Goal: Task Accomplishment & Management: Complete application form

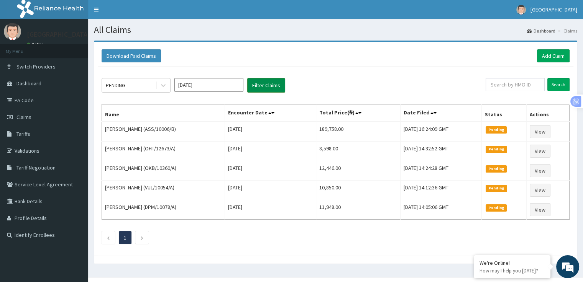
click at [271, 86] on button "Filter Claims" at bounding box center [266, 85] width 38 height 15
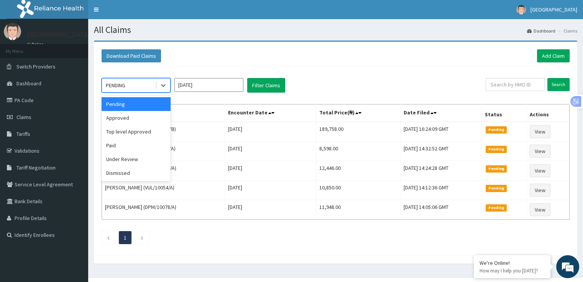
click at [132, 124] on div "Approved" at bounding box center [136, 118] width 69 height 14
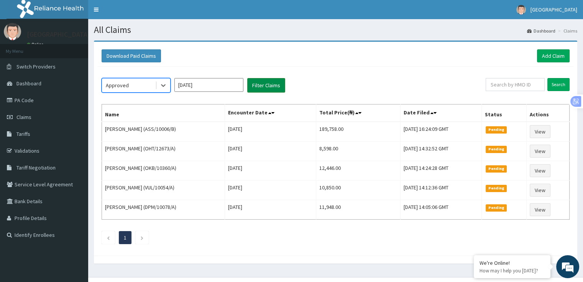
click at [280, 89] on button "Filter Claims" at bounding box center [266, 85] width 38 height 15
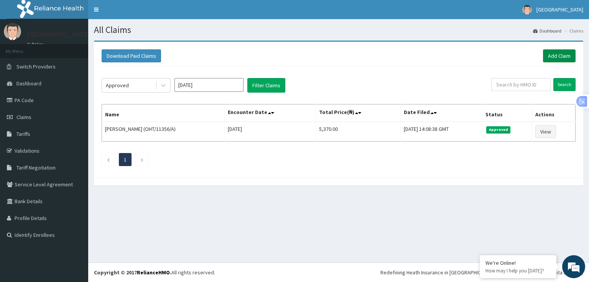
click at [566, 58] on link "Add Claim" at bounding box center [559, 55] width 33 height 13
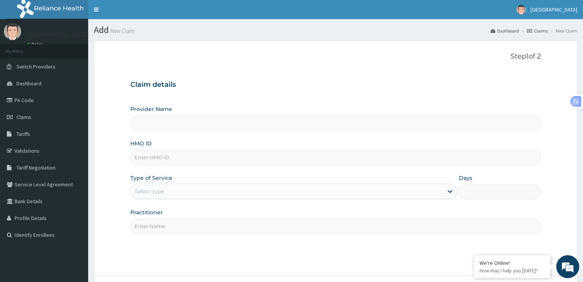
type input "[GEOGRAPHIC_DATA]"
click at [138, 158] on input "HMO ID" at bounding box center [335, 157] width 410 height 15
type input "ASS/10006/B"
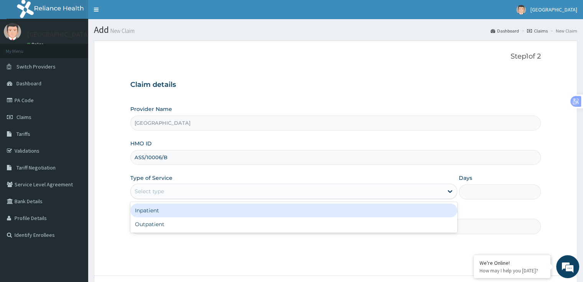
click at [285, 229] on div "Outpatient" at bounding box center [293, 225] width 327 height 14
type input "1"
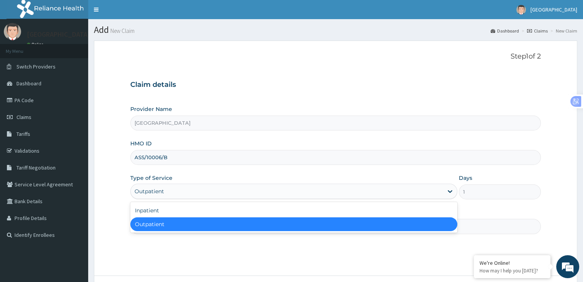
click at [275, 211] on div "Inpatient" at bounding box center [293, 211] width 327 height 14
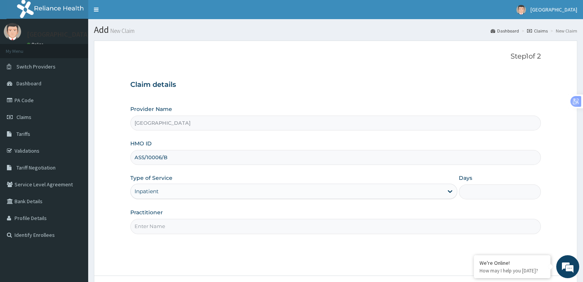
click at [315, 227] on input "Practitioner" at bounding box center [335, 226] width 410 height 15
type input "DR OLA"
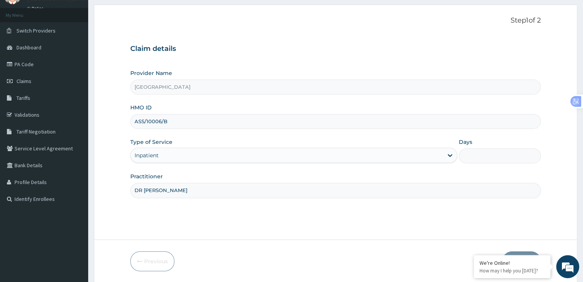
scroll to position [62, 0]
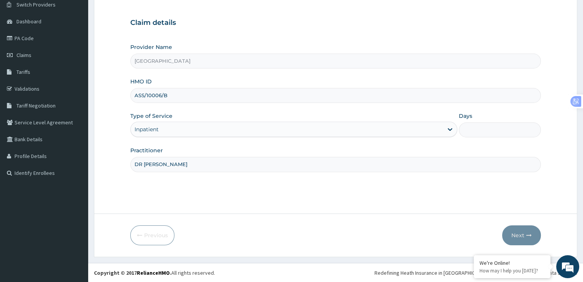
click at [480, 128] on input "Days" at bounding box center [500, 130] width 82 height 15
type input "1"
click at [524, 239] on button "Next" at bounding box center [521, 236] width 39 height 20
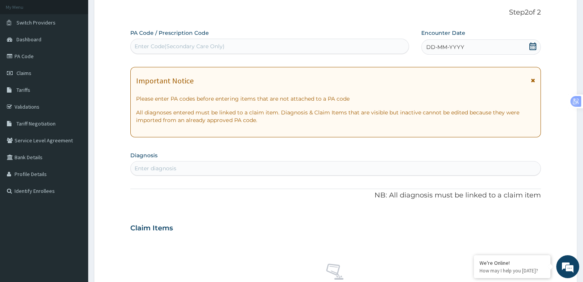
scroll to position [0, 0]
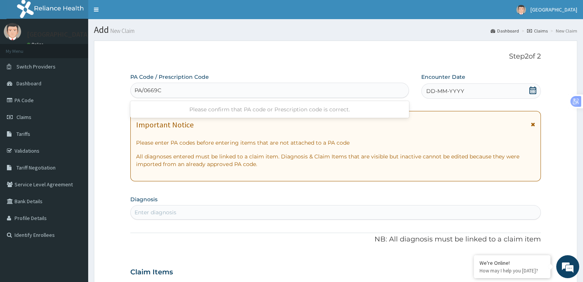
type input "PA/0669CS"
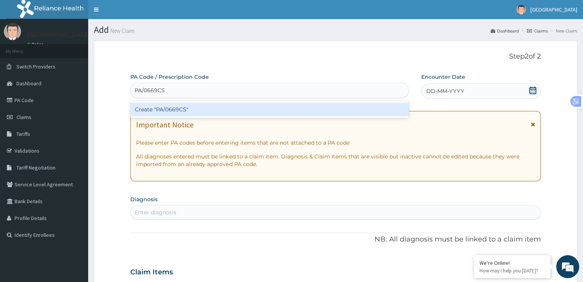
click at [173, 103] on div "Create "PA/0669CS"" at bounding box center [269, 110] width 279 height 14
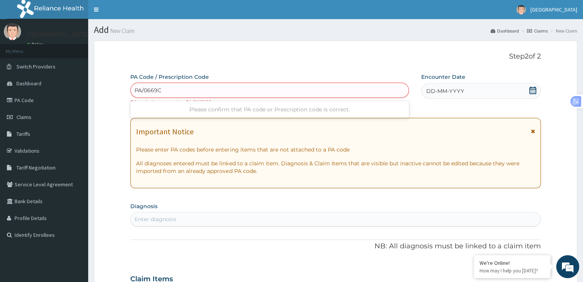
type input "PA/0669C5"
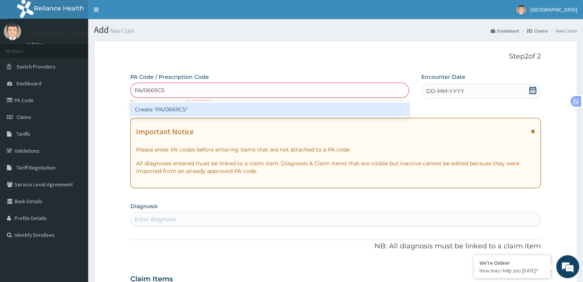
click at [160, 106] on div "Create "PA/0669C5"" at bounding box center [269, 110] width 279 height 14
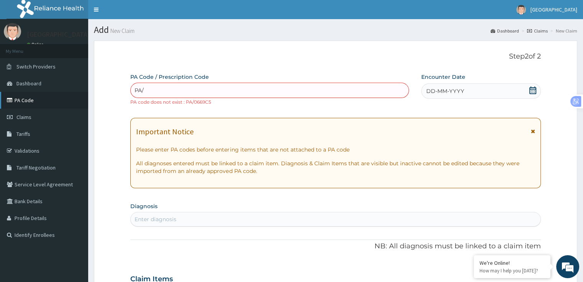
type input "PA/"
click at [28, 97] on link "PA Code" at bounding box center [44, 100] width 88 height 17
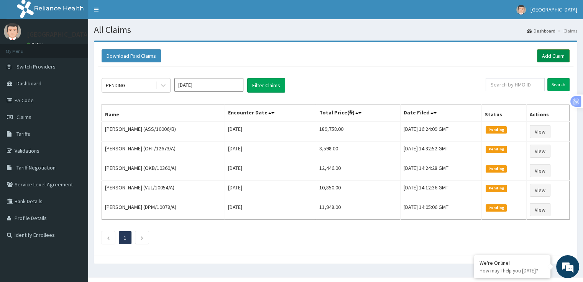
click at [553, 56] on link "Add Claim" at bounding box center [553, 55] width 33 height 13
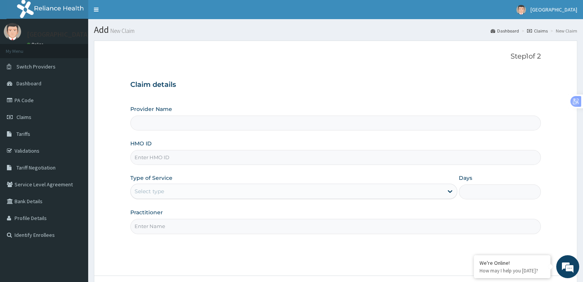
click at [164, 155] on input "HMO ID" at bounding box center [335, 157] width 410 height 15
type input "O"
type input "[GEOGRAPHIC_DATA]"
type input "OSS/10030?D"
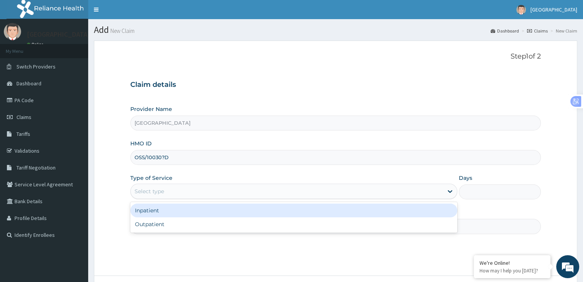
click at [233, 194] on div "Select type" at bounding box center [287, 192] width 312 height 12
click at [218, 213] on div "Inpatient" at bounding box center [293, 211] width 327 height 14
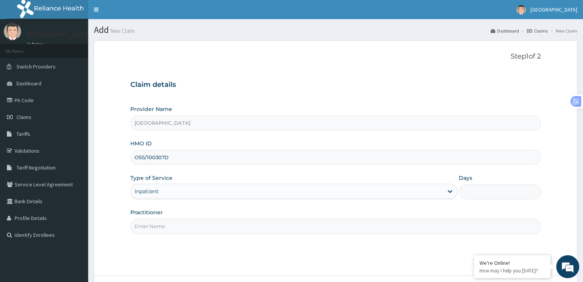
click at [468, 189] on input "Days" at bounding box center [500, 192] width 82 height 15
type input "2"
click at [202, 224] on input "Practitioner" at bounding box center [335, 226] width 410 height 15
type input "DR OLA"
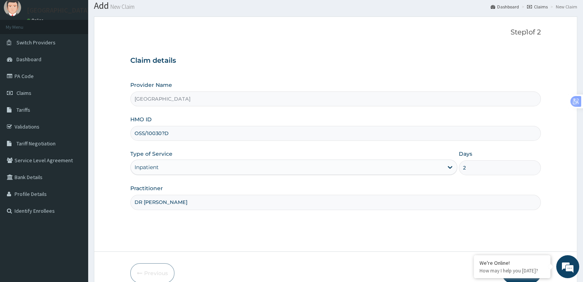
scroll to position [62, 0]
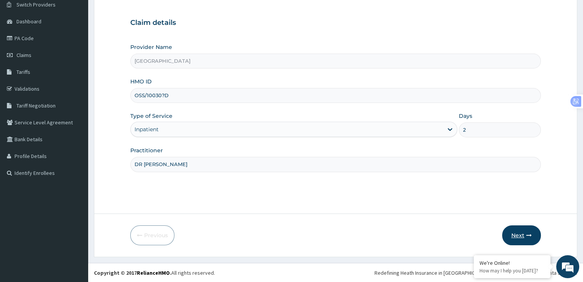
click at [523, 236] on button "Next" at bounding box center [521, 236] width 39 height 20
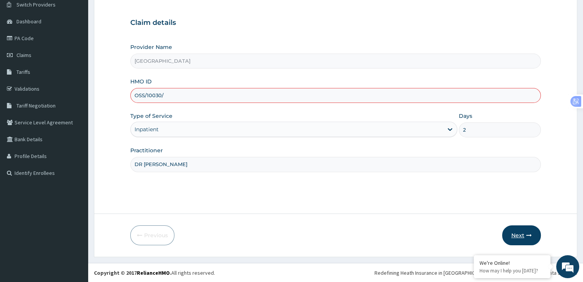
type input "OSS/10030/D"
click at [524, 245] on button "Next" at bounding box center [521, 236] width 39 height 20
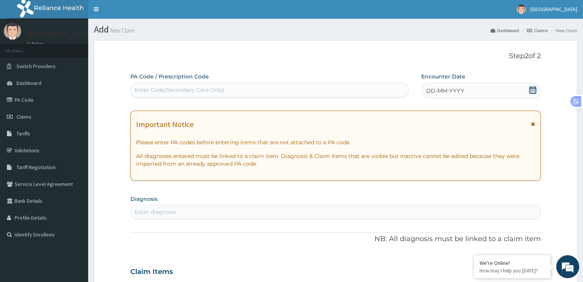
scroll to position [0, 0]
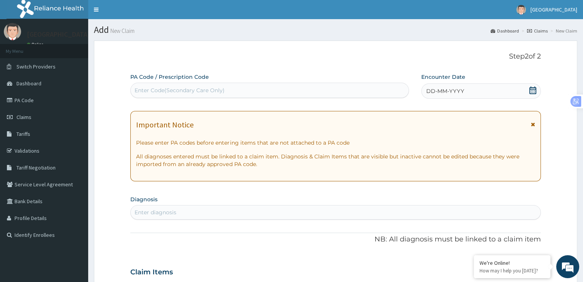
type input "V"
type input "C"
type input "V"
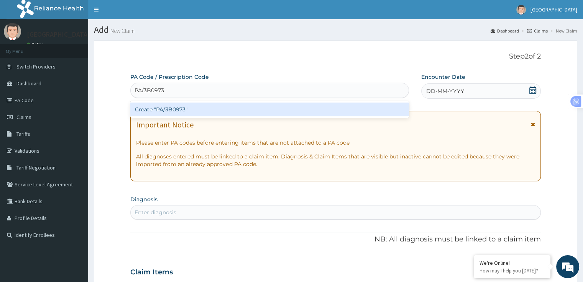
type input "PA/3B0973"
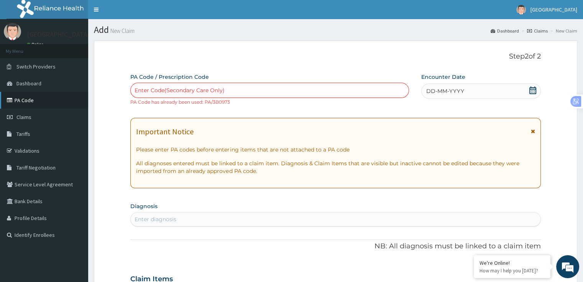
click at [11, 95] on link "PA Code" at bounding box center [44, 100] width 88 height 17
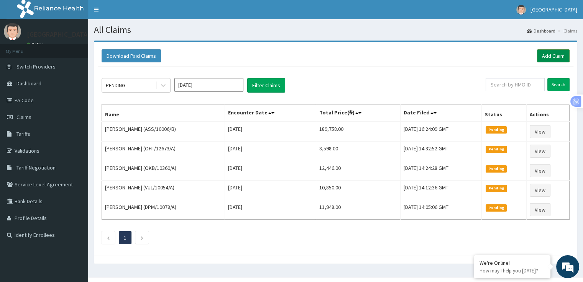
click at [551, 55] on link "Add Claim" at bounding box center [553, 55] width 33 height 13
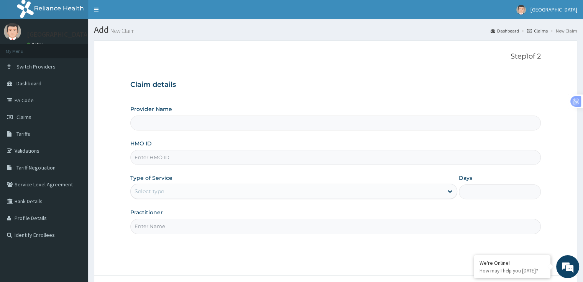
click at [190, 160] on input "HMO ID" at bounding box center [335, 157] width 410 height 15
type input "[GEOGRAPHIC_DATA]"
paste input "OHT/11356/A"
type input "OHT/11356/A"
click at [193, 196] on div "Select type" at bounding box center [287, 192] width 312 height 12
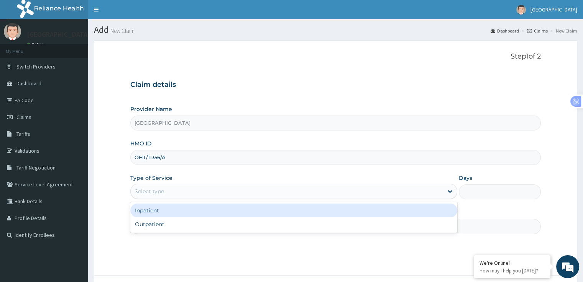
click at [183, 210] on div "Inpatient" at bounding box center [293, 211] width 327 height 14
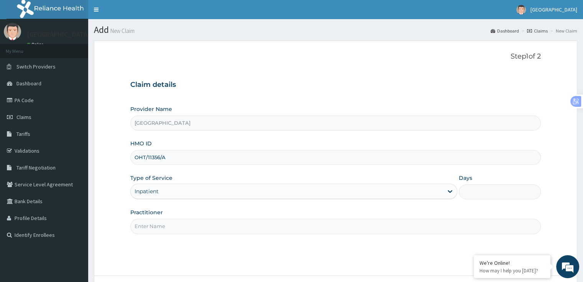
click at [470, 192] on input "Days" at bounding box center [500, 192] width 82 height 15
type input "4"
click at [338, 228] on input "Practitioner" at bounding box center [335, 226] width 410 height 15
type input "DR OLA"
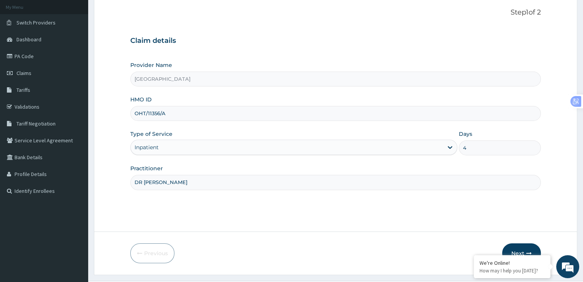
scroll to position [62, 0]
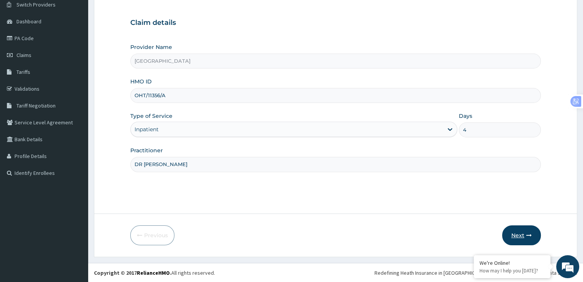
click at [521, 237] on button "Next" at bounding box center [521, 236] width 39 height 20
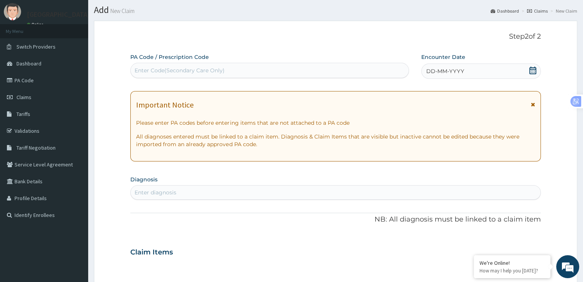
scroll to position [0, 0]
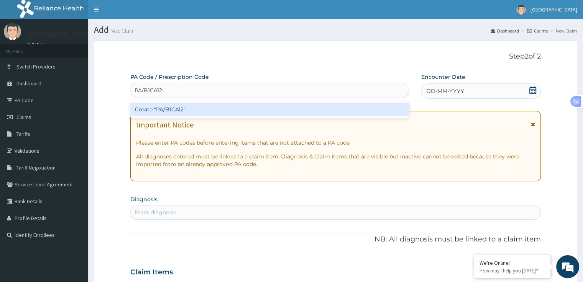
type input "PA/B1CA12"
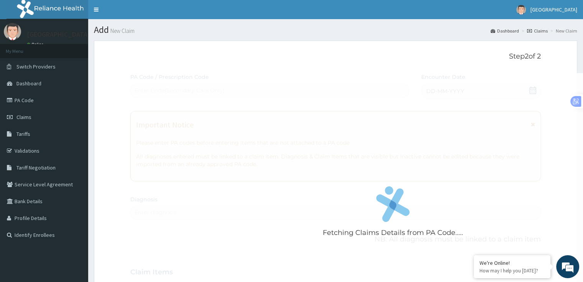
click at [532, 96] on div "Fetching Claims Details from PA Code..... PA Code / Prescription Code Enter Cod…" at bounding box center [335, 271] width 410 height 397
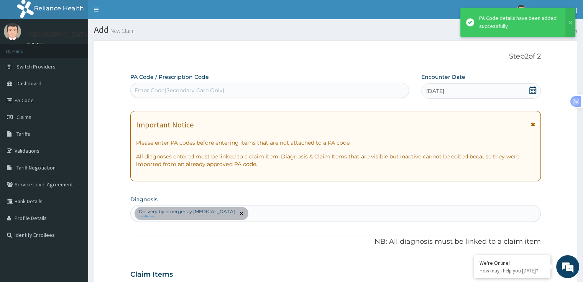
scroll to position [363, 0]
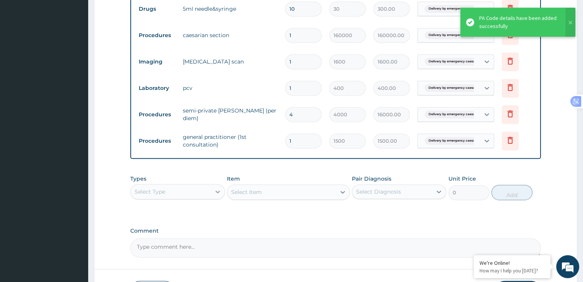
click at [212, 193] on div at bounding box center [218, 192] width 14 height 14
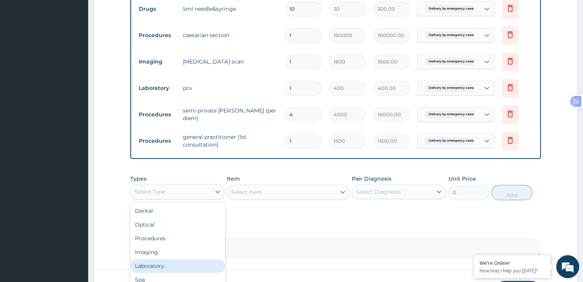
scroll to position [26, 0]
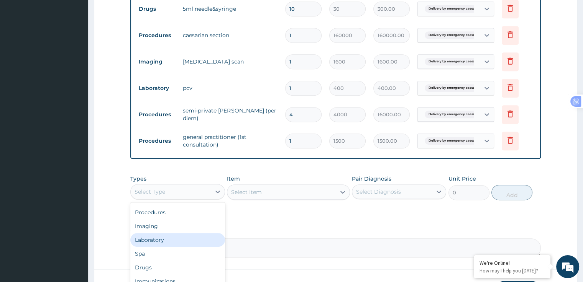
click at [151, 269] on div "Drugs" at bounding box center [177, 268] width 94 height 14
click at [273, 190] on div "Select Item" at bounding box center [288, 192] width 123 height 15
click at [283, 193] on div "Select Item" at bounding box center [288, 192] width 123 height 15
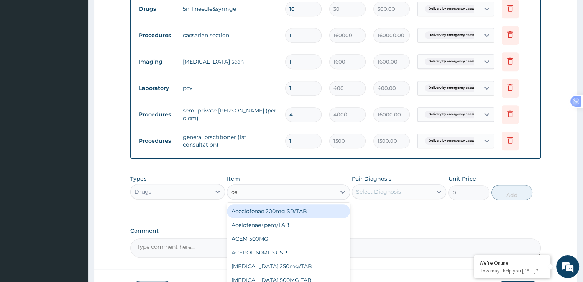
type input "cef"
click at [286, 226] on div "Cefepime 1g/INJ" at bounding box center [288, 225] width 123 height 14
type input "2500"
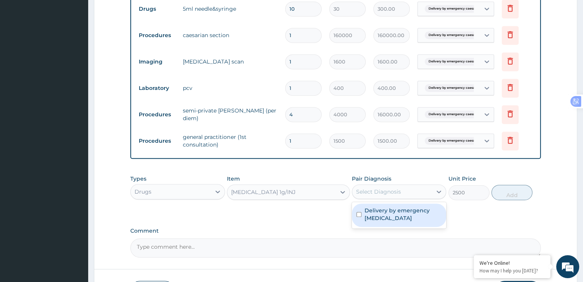
click at [393, 217] on label "Delivery by emergency caesarean section" at bounding box center [402, 214] width 77 height 15
checkbox input "true"
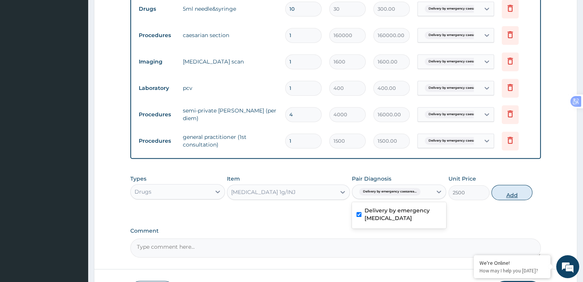
click at [510, 196] on button "Add" at bounding box center [511, 192] width 41 height 15
type input "0"
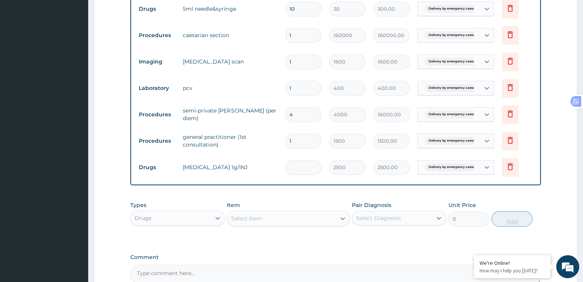
type input "0.00"
type input "3"
type input "7500.00"
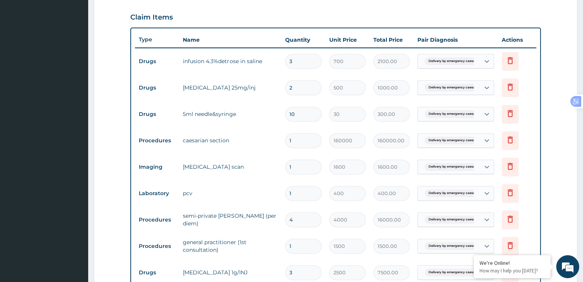
scroll to position [258, 0]
type input "3"
click at [295, 167] on input "1" at bounding box center [303, 166] width 36 height 15
type input "0.00"
type input "2"
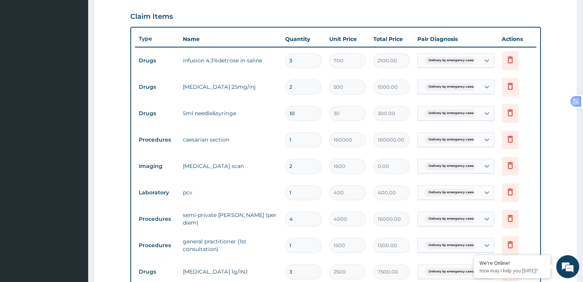
type input "3200.00"
type input "2"
click at [296, 194] on input "1" at bounding box center [303, 193] width 36 height 15
type input "0.00"
type input "2"
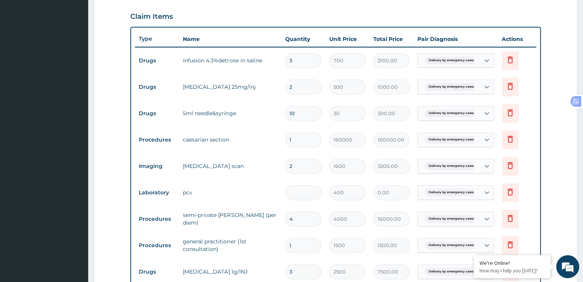
type input "800.00"
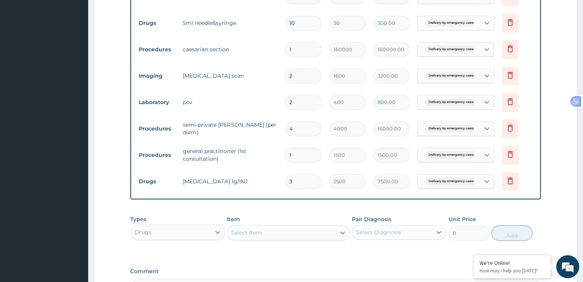
scroll to position [349, 0]
type input "2"
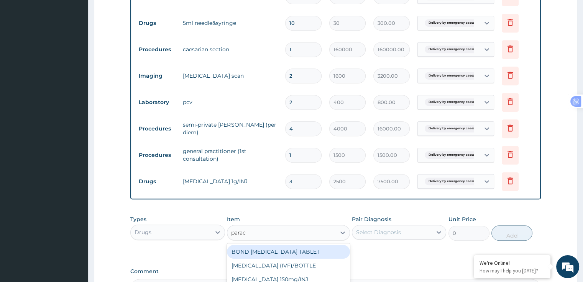
type input "parace"
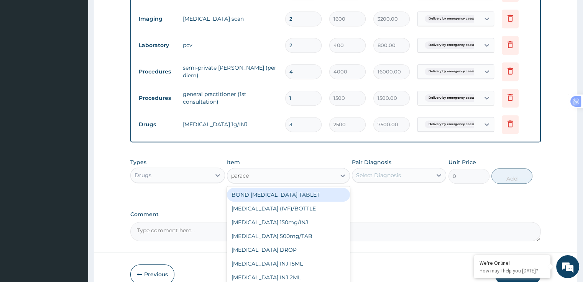
scroll to position [415, 0]
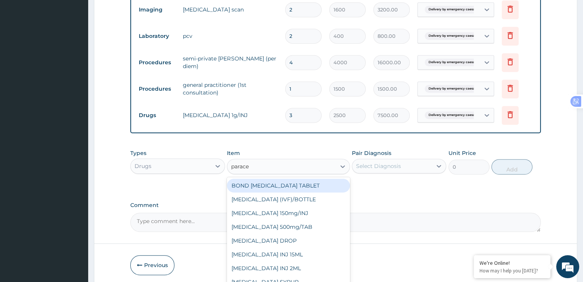
click at [306, 230] on div "PARACETAMOL 500mg/TAB" at bounding box center [288, 227] width 123 height 14
type input "15"
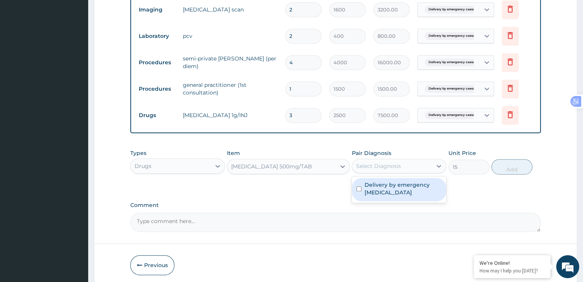
click at [404, 187] on label "Delivery by emergency caesarean section" at bounding box center [402, 188] width 77 height 15
checkbox input "true"
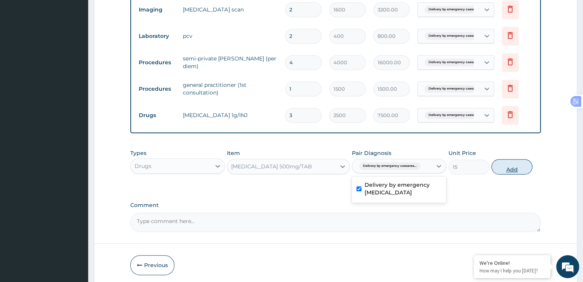
click at [509, 169] on button "Add" at bounding box center [511, 166] width 41 height 15
type input "0"
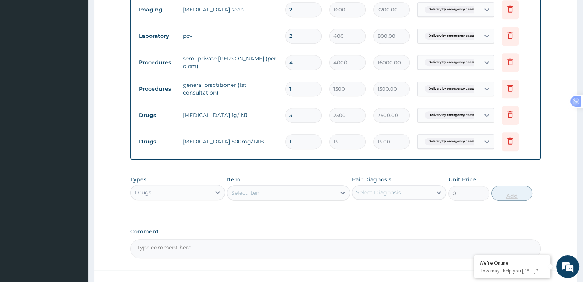
type input "18"
type input "270.00"
type input "18"
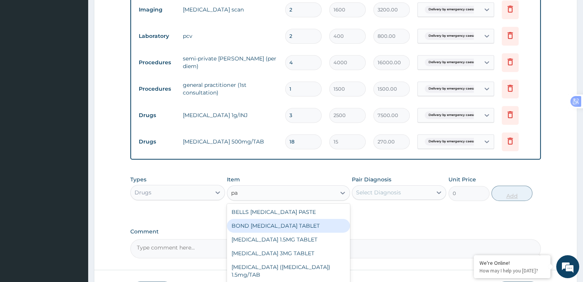
type input "p"
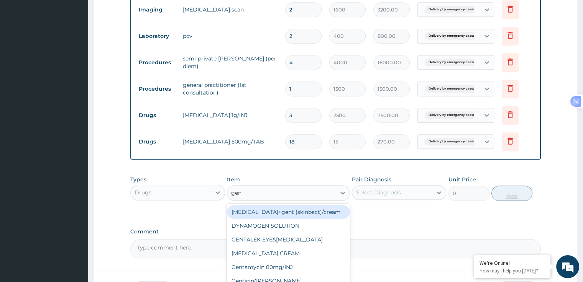
type input "gent"
click at [294, 255] on div "Gentamycin 80mg/INJ" at bounding box center [288, 254] width 123 height 14
type input "500"
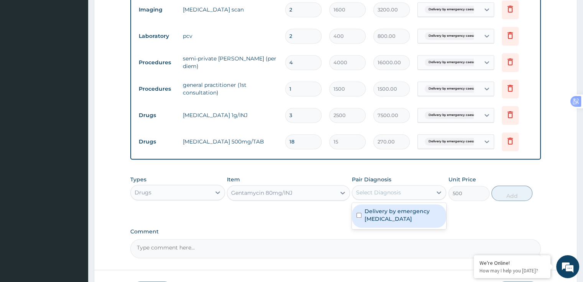
click at [390, 218] on label "Delivery by emergency caesarean section" at bounding box center [402, 215] width 77 height 15
checkbox input "true"
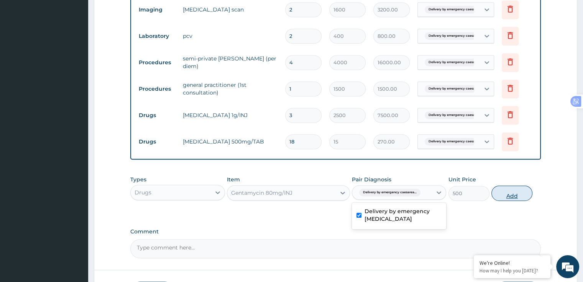
click at [513, 195] on button "Add" at bounding box center [511, 193] width 41 height 15
type input "0"
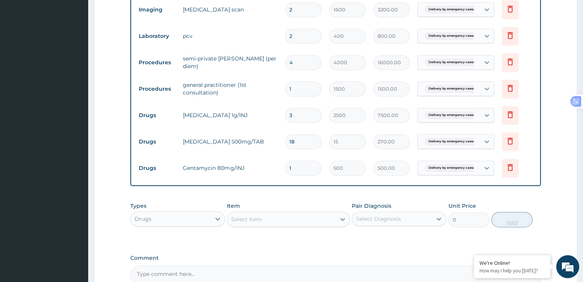
type input "0.00"
type input "3"
type input "1500.00"
type input "3"
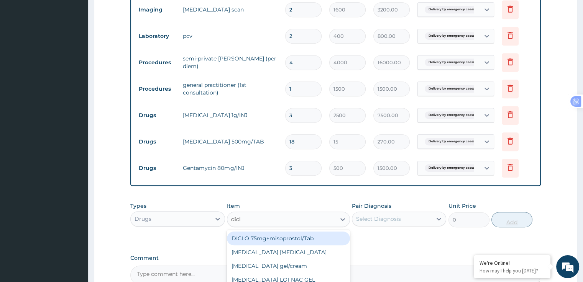
type input "diclo"
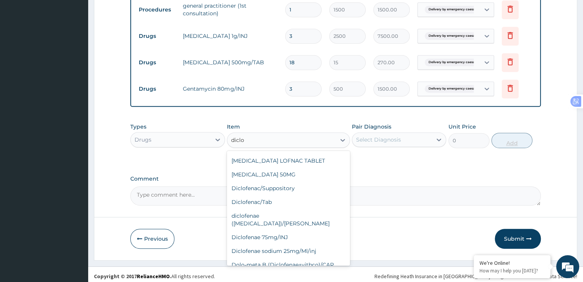
scroll to position [497, 0]
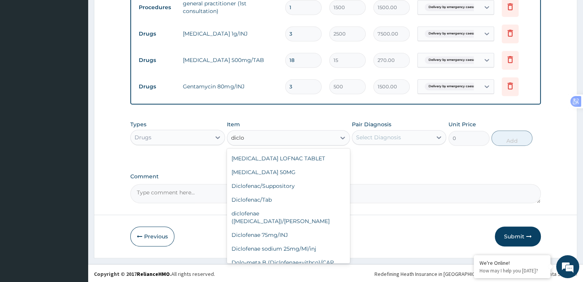
click at [284, 233] on div "Diclofenae 75mg/INJ" at bounding box center [288, 235] width 123 height 14
type input "500"
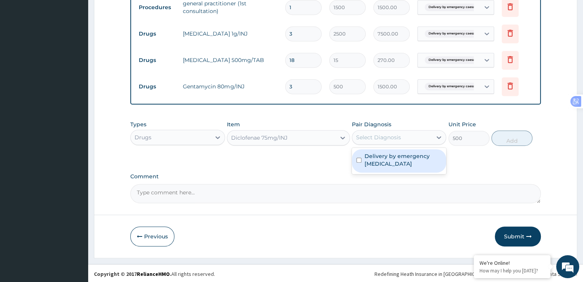
click at [389, 158] on label "Delivery by emergency caesarean section" at bounding box center [402, 160] width 77 height 15
checkbox input "true"
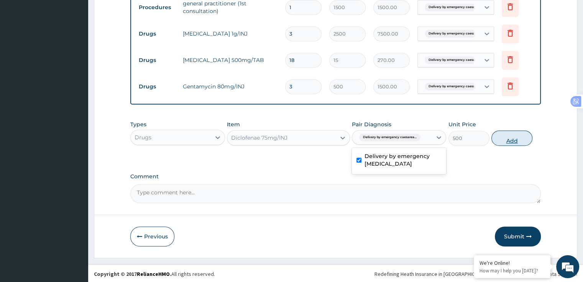
click at [509, 136] on button "Add" at bounding box center [511, 138] width 41 height 15
type input "0"
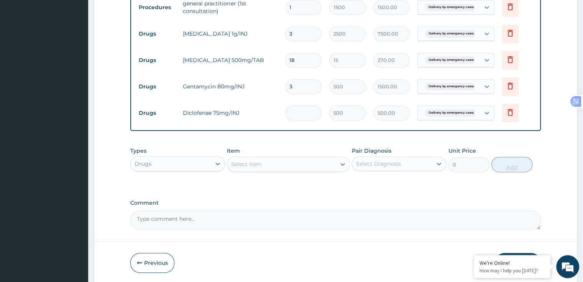
type input "0.00"
type input "2"
type input "1000.00"
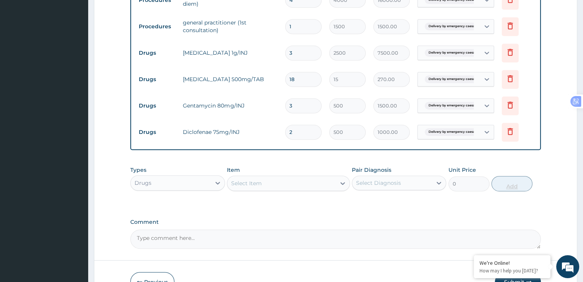
scroll to position [478, 0]
type input "2"
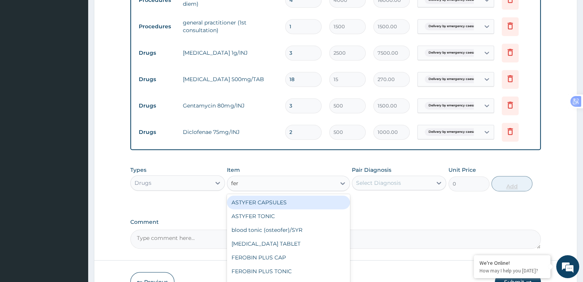
type input "ferr"
click at [320, 228] on div "FERROUS SULPHATE 200mg/TAB" at bounding box center [288, 230] width 123 height 14
type input "4"
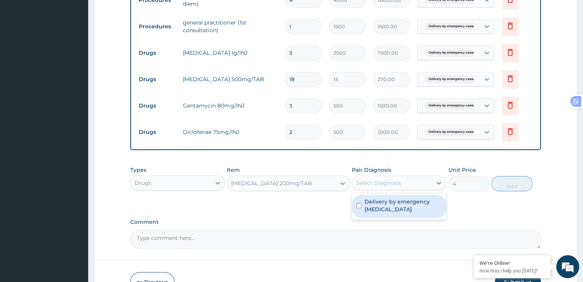
click at [383, 217] on div "Delivery by emergency caesarean section" at bounding box center [399, 206] width 94 height 23
checkbox input "true"
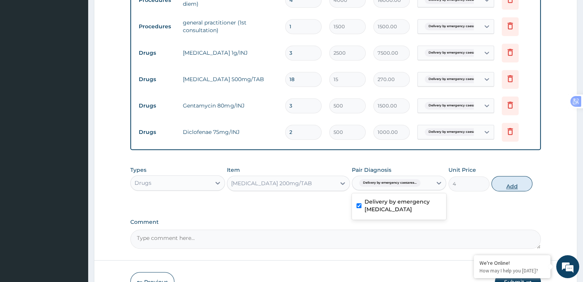
click at [513, 189] on button "Add" at bounding box center [511, 183] width 41 height 15
type input "0"
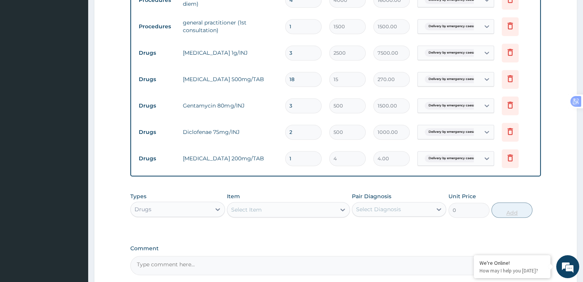
type input "12"
type input "48.00"
type input "12"
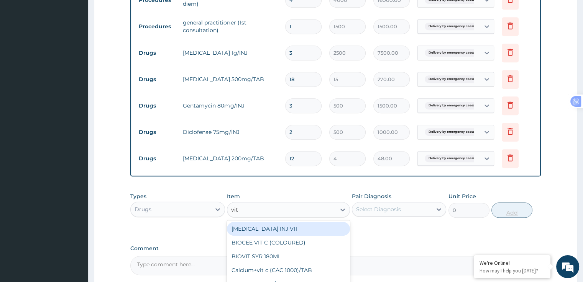
type input "vit b"
click at [299, 230] on div "VIT B.co/TAB" at bounding box center [288, 229] width 123 height 14
type input "20"
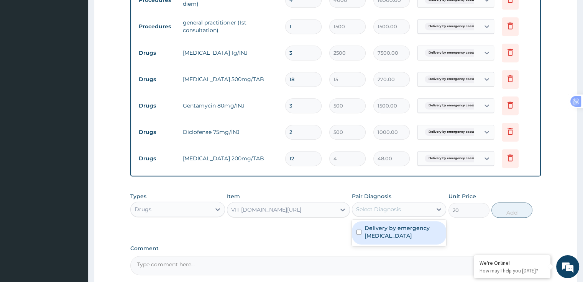
click at [391, 231] on label "Delivery by emergency caesarean section" at bounding box center [402, 232] width 77 height 15
checkbox input "true"
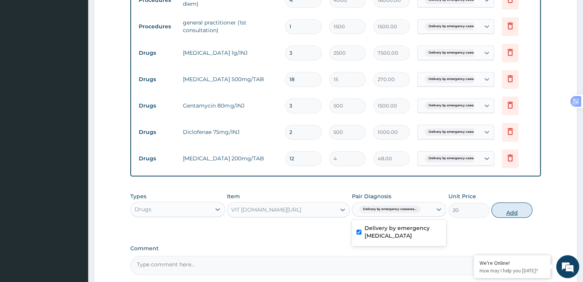
click at [511, 216] on button "Add" at bounding box center [511, 210] width 41 height 15
type input "0"
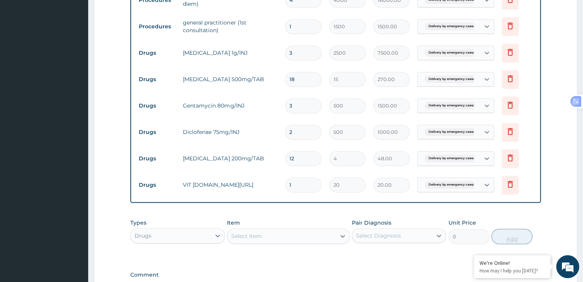
type input "12"
type input "240.00"
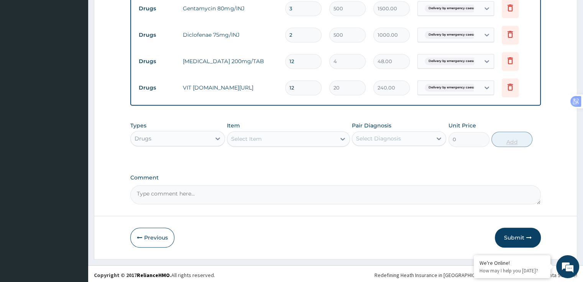
scroll to position [578, 0]
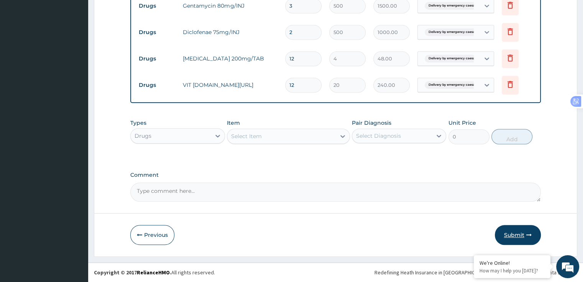
click at [522, 235] on button "Submit" at bounding box center [518, 235] width 46 height 20
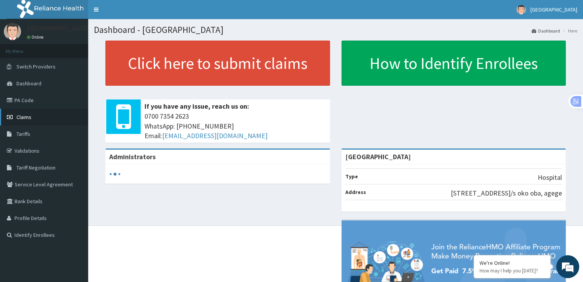
click at [18, 120] on span "Claims" at bounding box center [23, 117] width 15 height 7
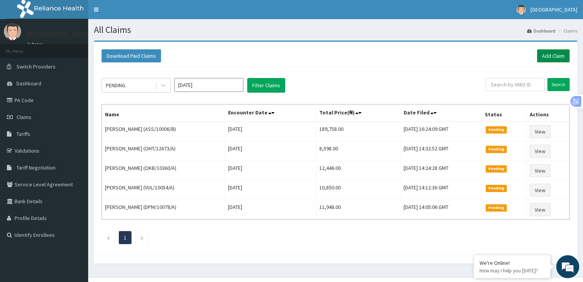
click at [547, 52] on link "Add Claim" at bounding box center [553, 55] width 33 height 13
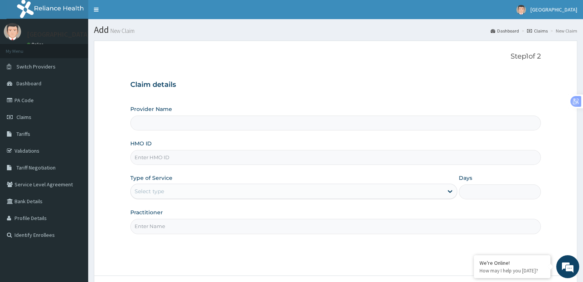
type input "[GEOGRAPHIC_DATA]"
click at [234, 172] on div "Provider Name New Merit Hospital HMO ID Type of Service Select type Days Practi…" at bounding box center [335, 169] width 410 height 129
